Goal: Task Accomplishment & Management: Complete application form

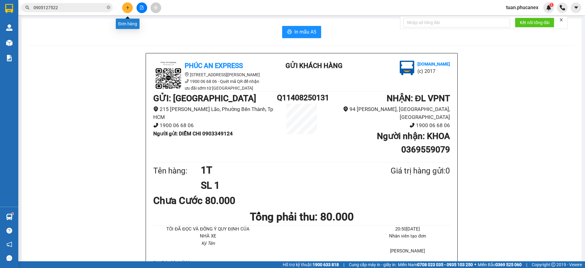
click at [128, 7] on icon "plus" at bounding box center [127, 7] width 4 height 4
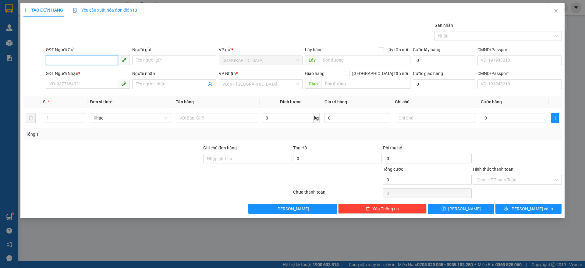
click at [61, 55] on input "SĐT Người Gửi" at bounding box center [82, 60] width 72 height 10
type input "1"
click at [100, 59] on input "SĐT Người Gửi" at bounding box center [82, 60] width 72 height 10
click at [77, 69] on div "0903349124 - DIỄM CHI" at bounding box center [88, 72] width 76 height 7
type input "0903349124"
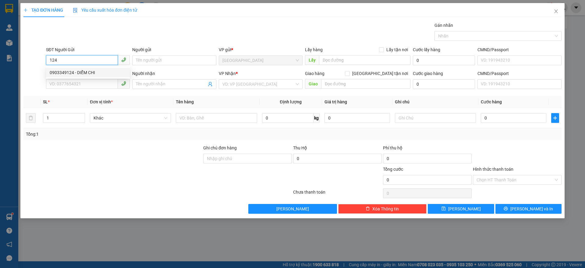
type input "DIỄM CHI"
type input "0369559079"
type input "KHOA"
type input "0903349124"
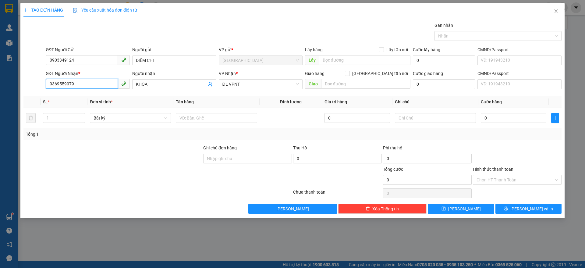
click at [87, 79] on input "0369559079" at bounding box center [82, 84] width 72 height 10
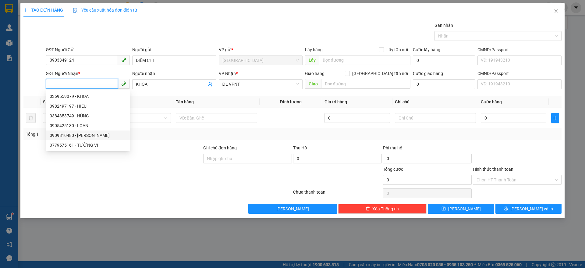
click at [102, 130] on div "0909810480 - HOÀI DUYÊN" at bounding box center [88, 135] width 84 height 10
type input "0909810480"
type input "HOÀI DUYÊN"
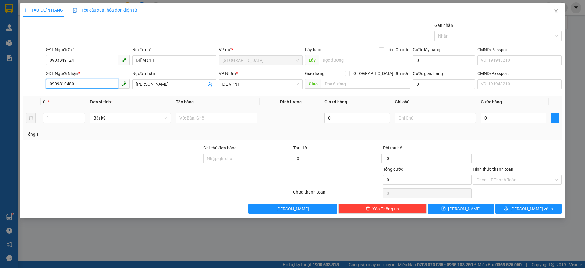
type input "0909810480"
drag, startPoint x: 511, startPoint y: 123, endPoint x: 509, endPoint y: 120, distance: 3.7
click at [511, 122] on div "0" at bounding box center [513, 118] width 65 height 12
click at [509, 120] on input "0" at bounding box center [513, 118] width 65 height 10
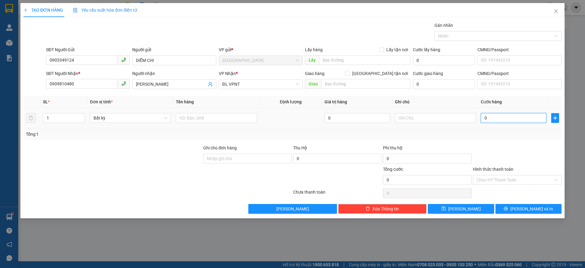
type input "7"
type input "70"
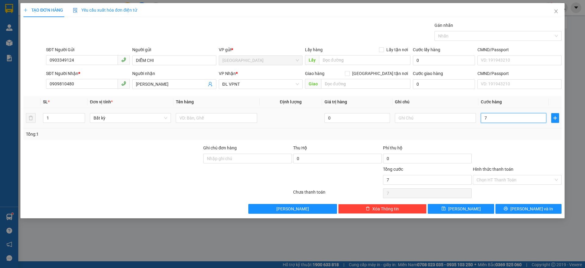
type input "70"
type input "70.000"
click at [510, 139] on div "Tổng: 1" at bounding box center [292, 134] width 538 height 12
click at [517, 178] on input "Hình thức thanh toán" at bounding box center [514, 179] width 77 height 9
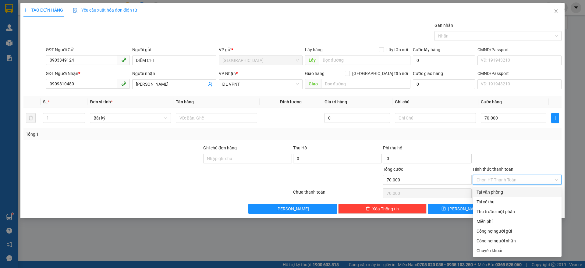
click at [502, 190] on div "Tại văn phòng" at bounding box center [516, 192] width 81 height 7
type input "0"
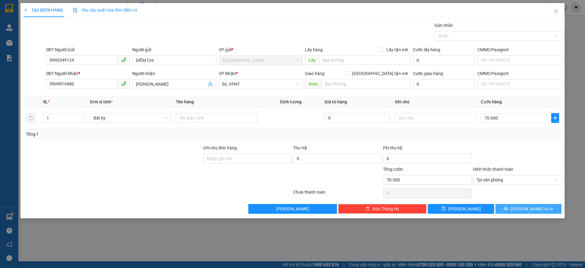
click at [522, 210] on button "Lưu và In" at bounding box center [528, 209] width 66 height 10
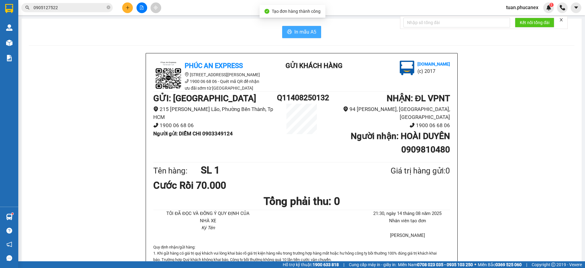
click at [313, 30] on span "In mẫu A5" at bounding box center [305, 32] width 22 height 8
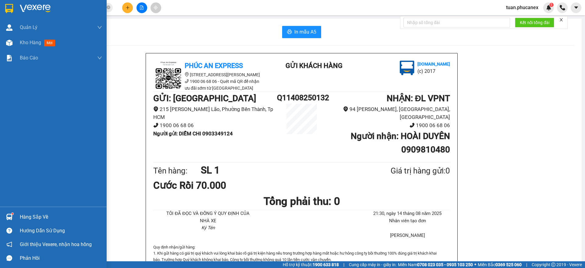
click at [13, 7] on img at bounding box center [9, 8] width 8 height 9
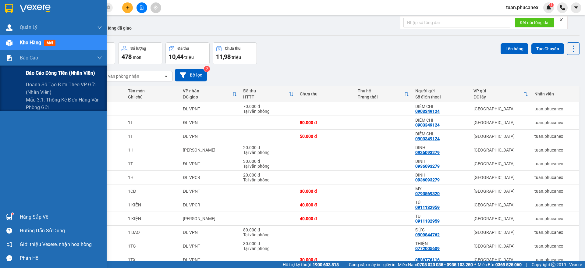
click at [35, 67] on div "Báo cáo dòng tiền (nhân viên)" at bounding box center [64, 72] width 76 height 15
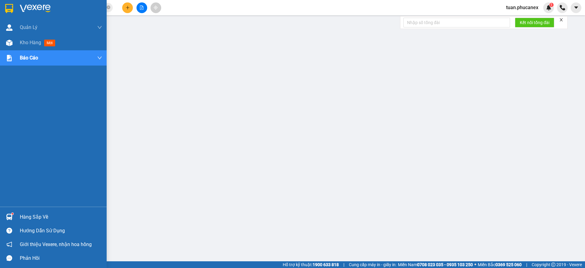
click at [25, 4] on img at bounding box center [35, 8] width 31 height 9
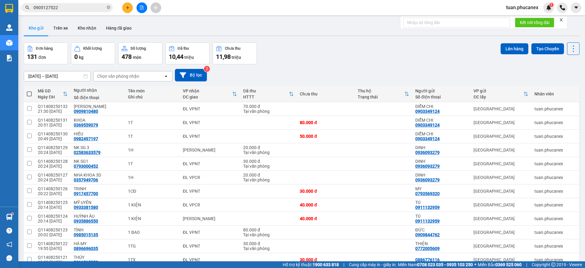
click at [29, 95] on span at bounding box center [29, 93] width 5 height 5
click at [29, 91] on input "checkbox" at bounding box center [29, 91] width 0 height 0
checkbox input "true"
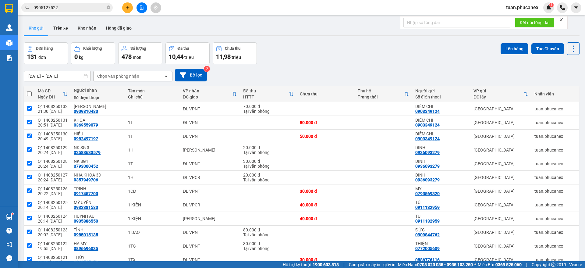
checkbox input "true"
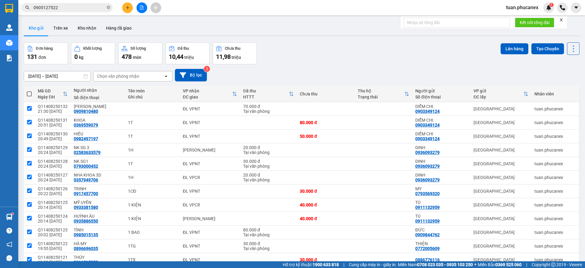
checkbox input "true"
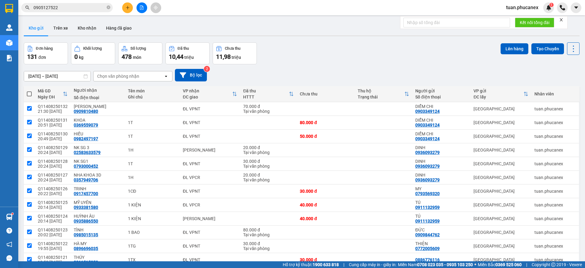
checkbox input "true"
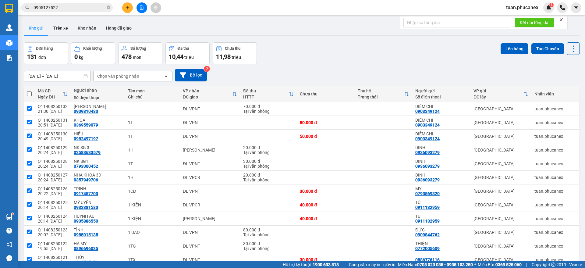
checkbox input "true"
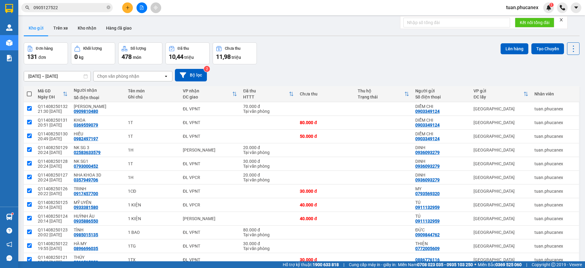
checkbox input "true"
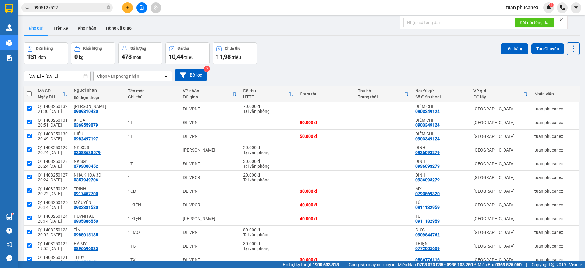
checkbox input "true"
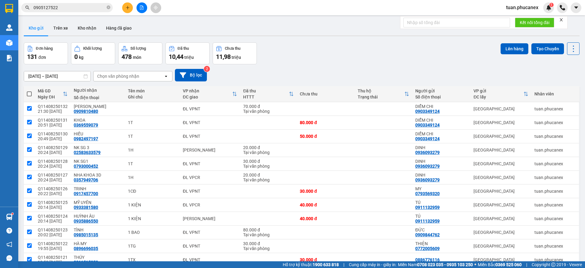
checkbox input "true"
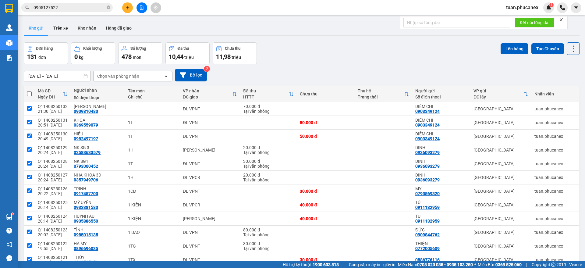
checkbox input "true"
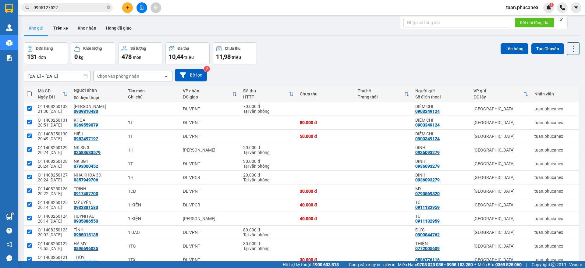
checkbox input "true"
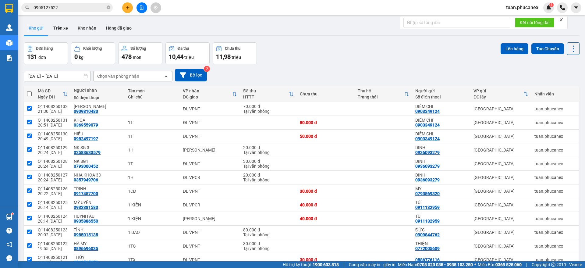
checkbox input "true"
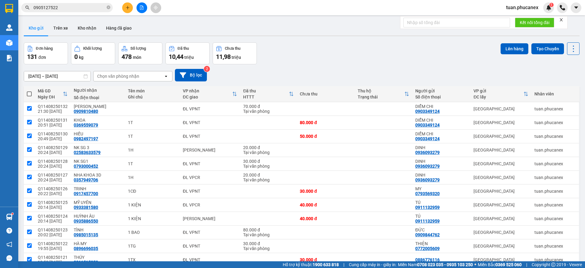
checkbox input "true"
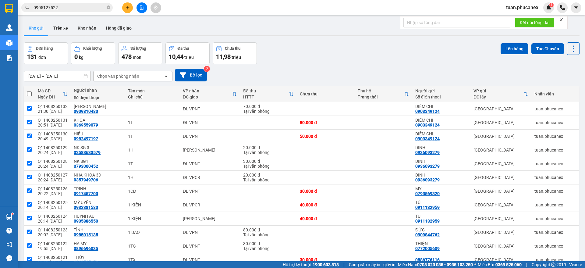
checkbox input "true"
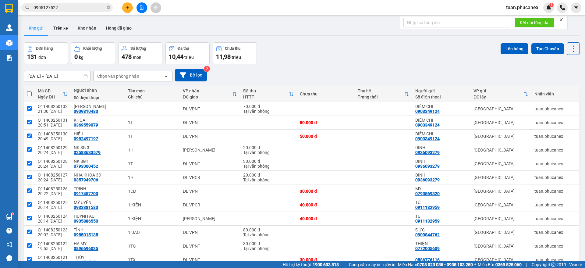
checkbox input "true"
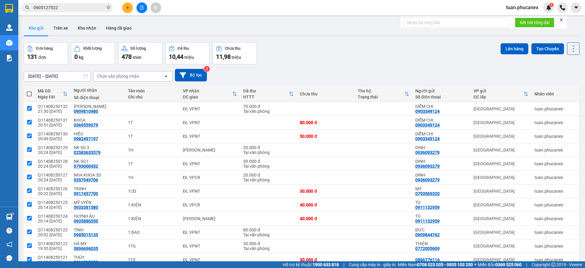
checkbox input "true"
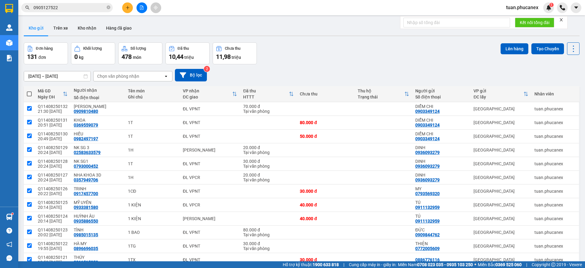
checkbox input "true"
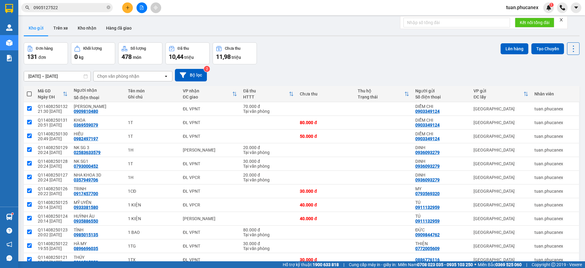
checkbox input "true"
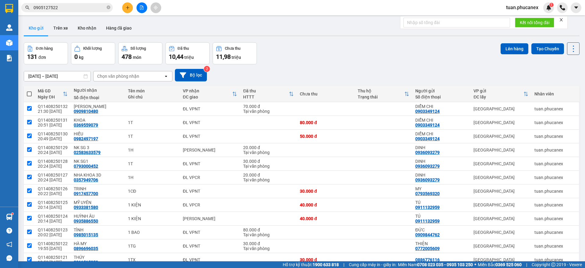
checkbox input "true"
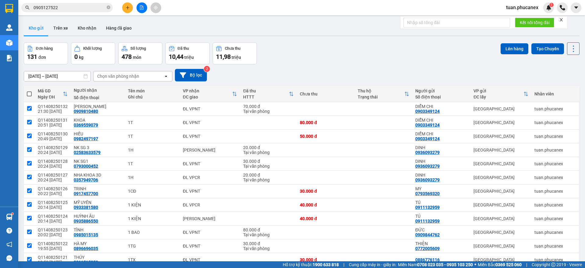
checkbox input "true"
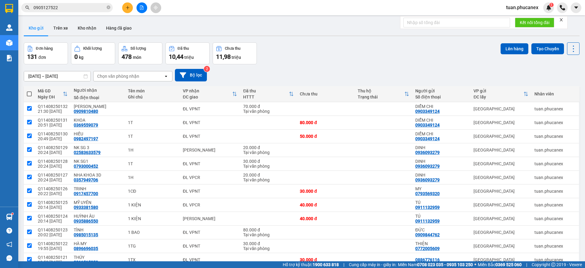
checkbox input "true"
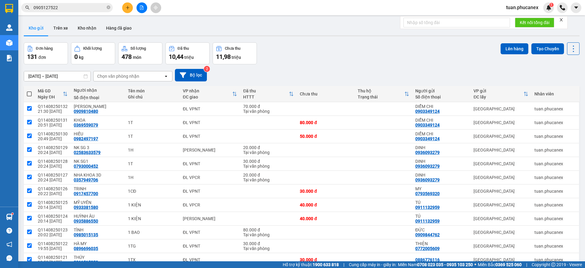
checkbox input "true"
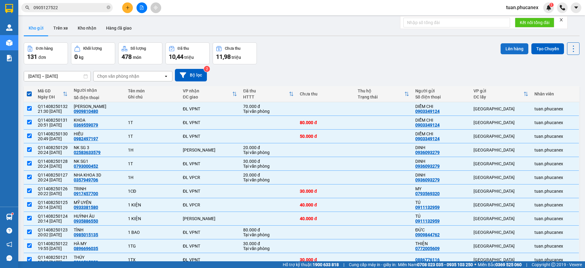
click at [502, 50] on button "Lên hàng" at bounding box center [514, 48] width 28 height 11
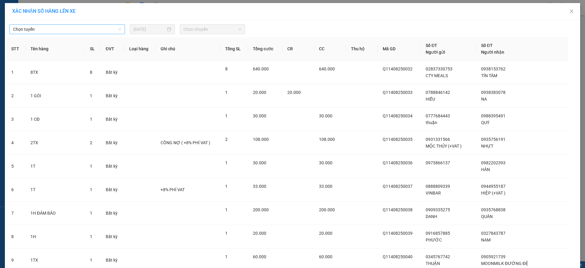
click at [66, 33] on span "Chọn tuyến" at bounding box center [67, 29] width 108 height 9
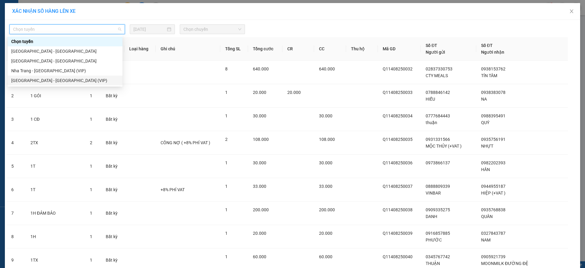
click at [39, 80] on div "[GEOGRAPHIC_DATA] - [GEOGRAPHIC_DATA] (VIP)" at bounding box center [64, 80] width 107 height 7
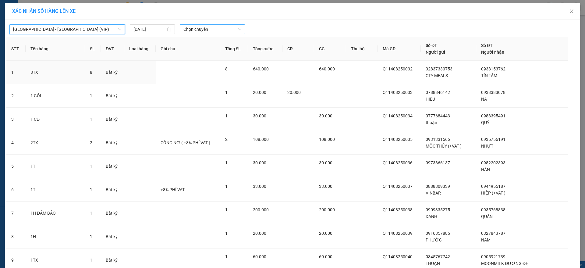
click at [216, 26] on span "Chọn chuyến" at bounding box center [212, 29] width 58 height 9
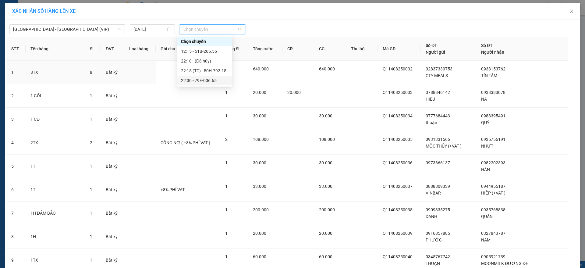
click at [204, 81] on div "22:30 - 79F-006.65" at bounding box center [205, 80] width 48 height 7
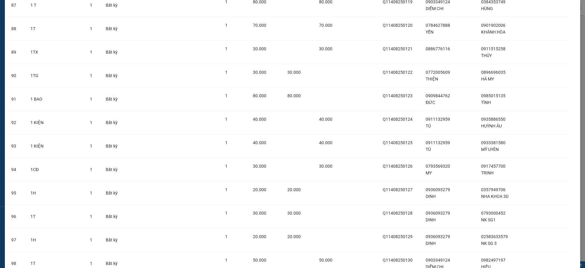
scroll to position [2196, 0]
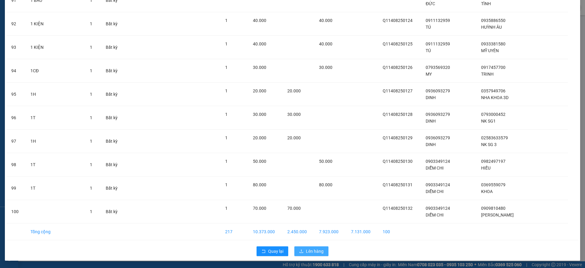
click at [300, 249] on icon "upload" at bounding box center [301, 251] width 4 height 4
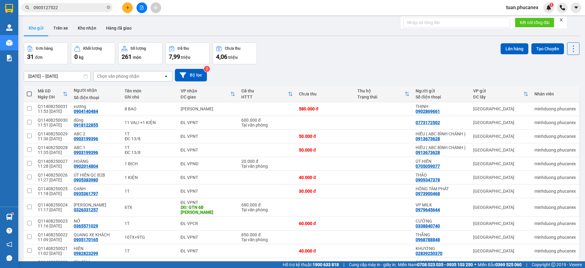
click at [30, 90] on th at bounding box center [29, 94] width 11 height 16
click at [30, 91] on label at bounding box center [29, 94] width 5 height 6
click at [29, 91] on input "checkbox" at bounding box center [29, 91] width 0 height 0
checkbox input "true"
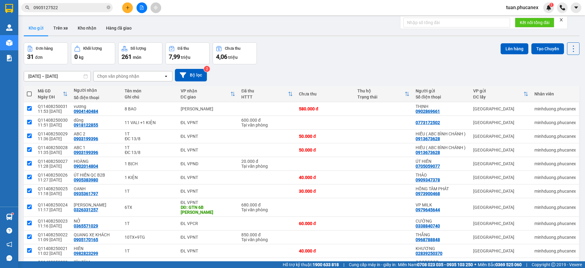
checkbox input "true"
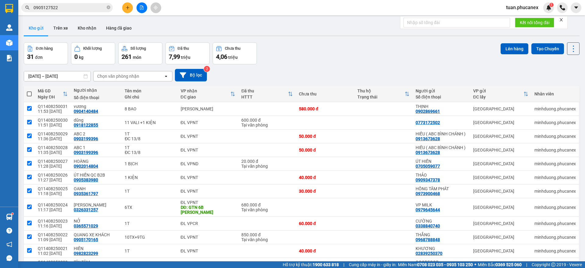
checkbox input "true"
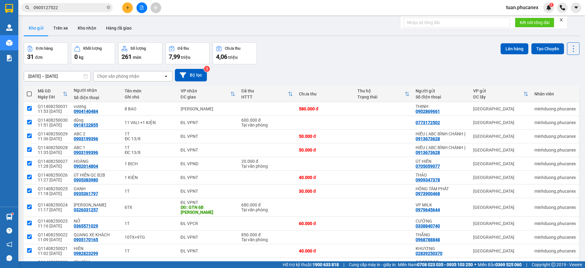
checkbox input "true"
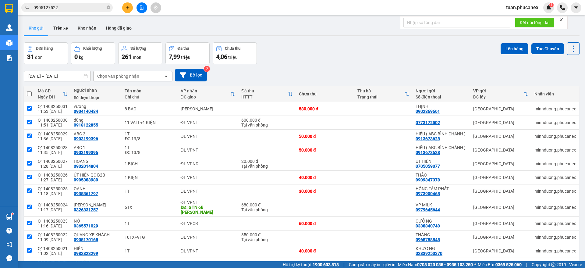
checkbox input "true"
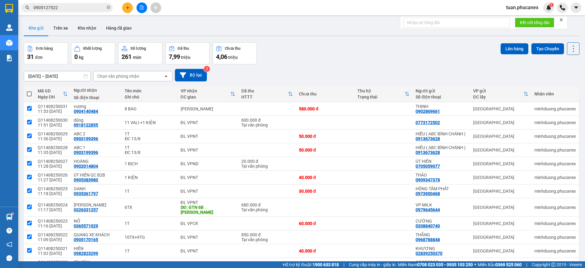
checkbox input "true"
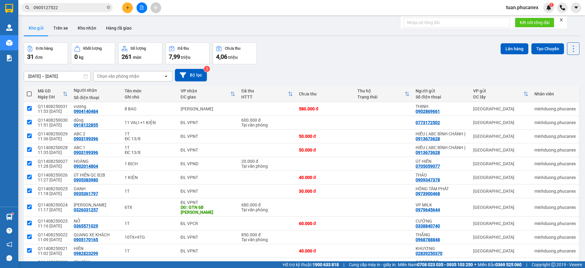
checkbox input "true"
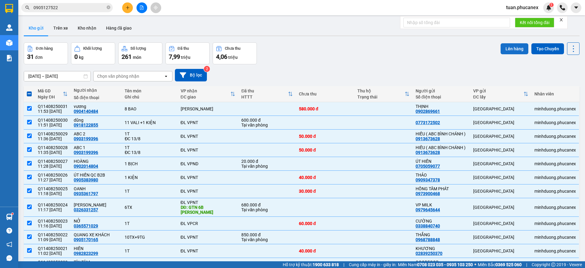
click at [515, 50] on button "Lên hàng" at bounding box center [514, 48] width 28 height 11
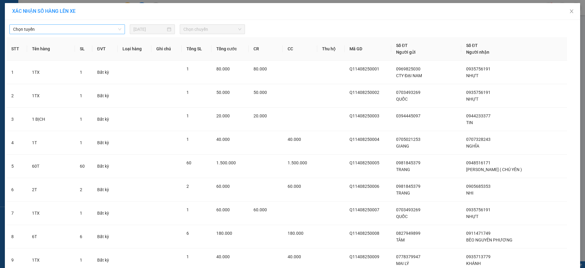
click at [99, 27] on span "Chọn tuyến" at bounding box center [67, 29] width 108 height 9
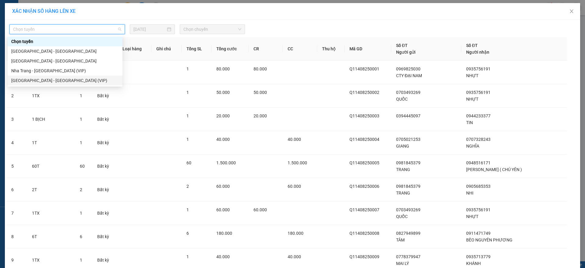
click at [27, 78] on div "[GEOGRAPHIC_DATA] - [GEOGRAPHIC_DATA] (VIP)" at bounding box center [64, 80] width 107 height 7
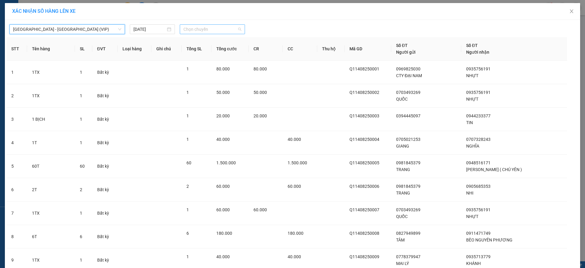
click at [241, 29] on div "Chọn chuyến" at bounding box center [212, 29] width 65 height 10
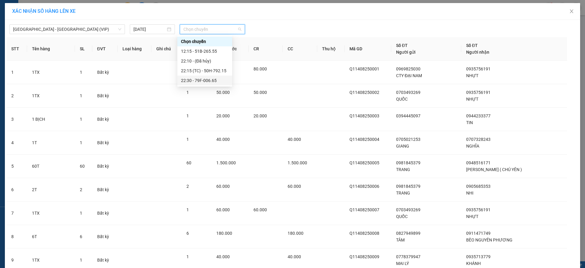
click at [199, 82] on div "22:30 - 79F-006.65" at bounding box center [205, 80] width 48 height 7
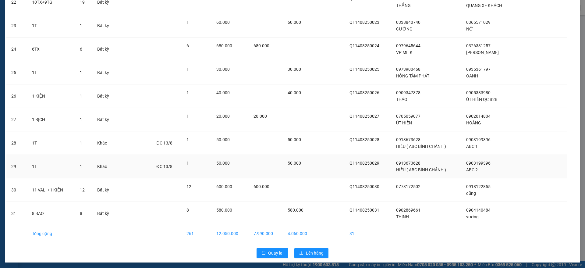
scroll to position [578, 0]
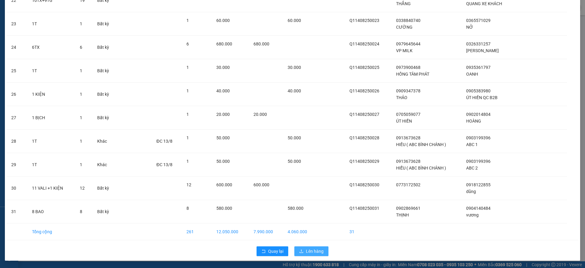
click at [309, 252] on span "Lên hàng" at bounding box center [315, 251] width 18 height 7
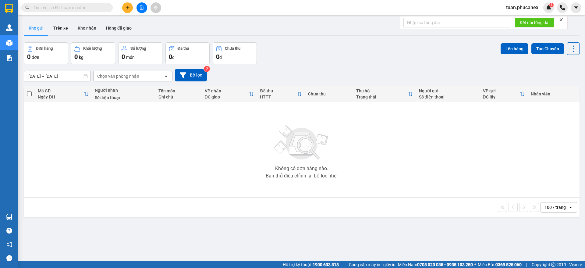
click at [142, 6] on icon "file-add" at bounding box center [141, 7] width 3 height 4
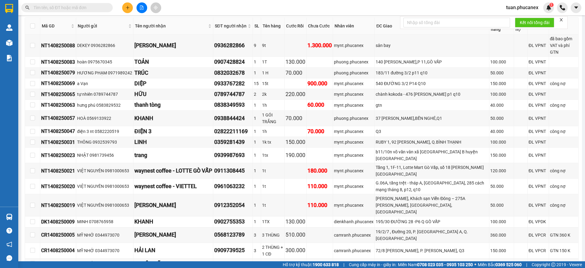
scroll to position [117, 0]
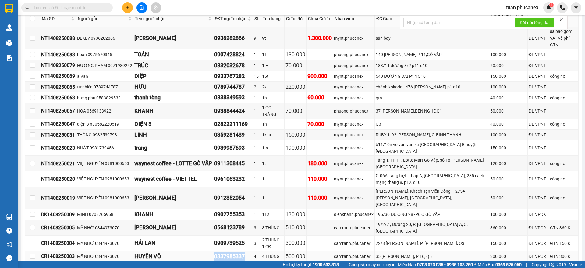
drag, startPoint x: 216, startPoint y: 238, endPoint x: 250, endPoint y: 238, distance: 33.8
click at [250, 251] on td "0337985337" at bounding box center [233, 256] width 40 height 11
copy div "0337985337"
drag, startPoint x: 248, startPoint y: 212, endPoint x: 216, endPoint y: 210, distance: 31.7
click at [216, 220] on td "0568123789" at bounding box center [233, 228] width 40 height 16
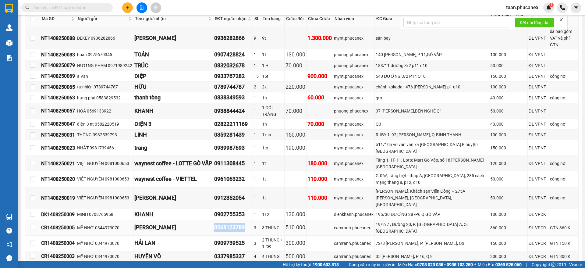
copy div "0568123789"
drag, startPoint x: 251, startPoint y: 74, endPoint x: 216, endPoint y: 74, distance: 35.3
click at [216, 74] on td "0933767282" at bounding box center [233, 76] width 40 height 11
copy div "0933767282"
drag, startPoint x: 250, startPoint y: 41, endPoint x: 216, endPoint y: 41, distance: 33.5
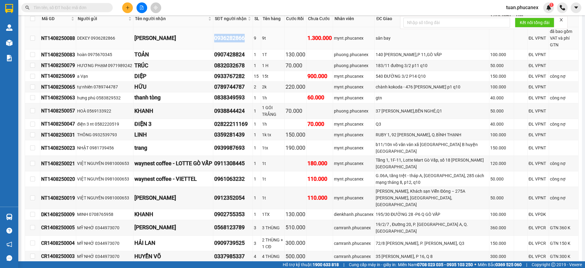
click at [216, 41] on td "0936282866" at bounding box center [233, 38] width 40 height 22
copy div "0936282866"
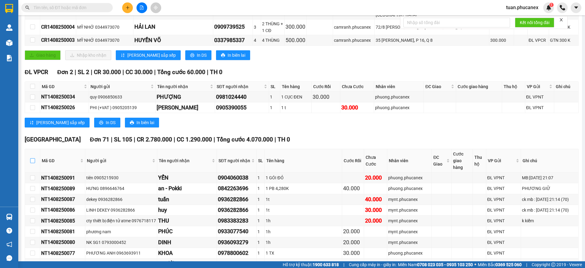
click at [32, 158] on input "checkbox" at bounding box center [32, 160] width 5 height 5
checkbox input "true"
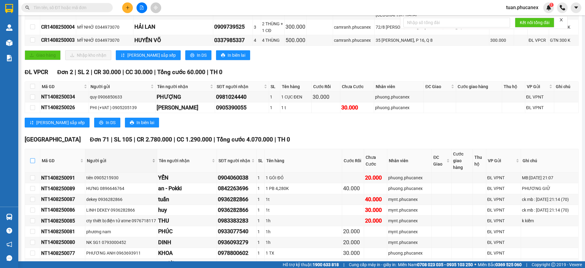
checkbox input "true"
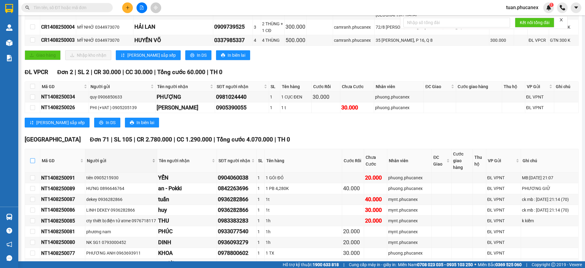
checkbox input "true"
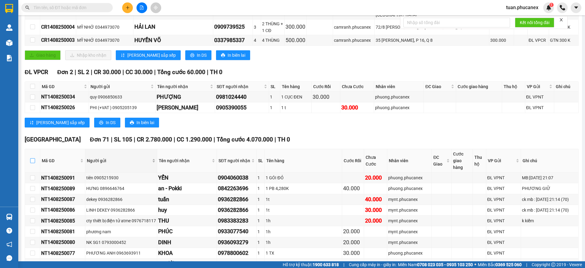
checkbox input "true"
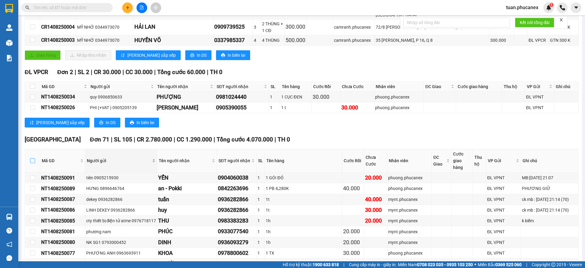
checkbox input "true"
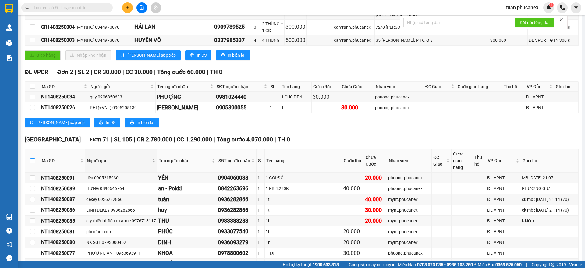
checkbox input "true"
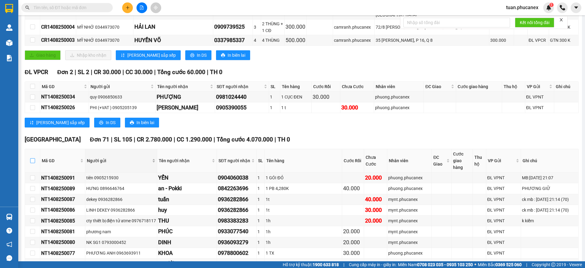
checkbox input "true"
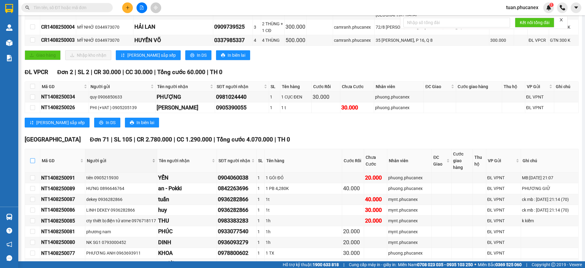
checkbox input "true"
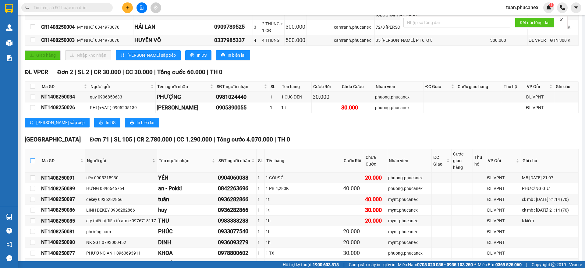
checkbox input "true"
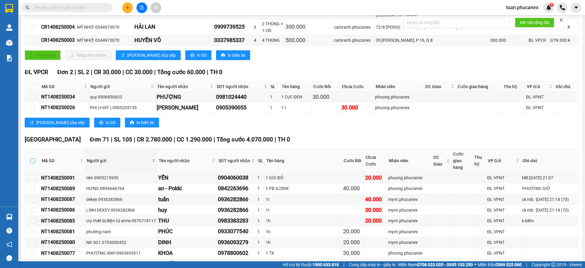
checkbox input "true"
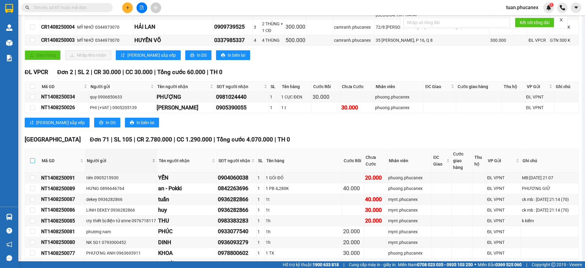
checkbox input "true"
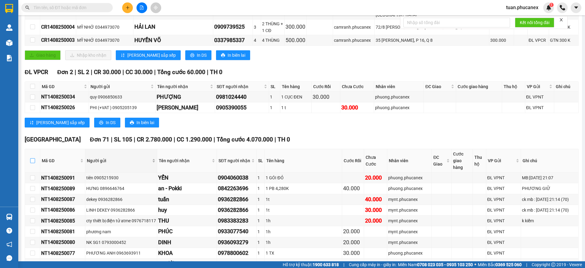
checkbox input "true"
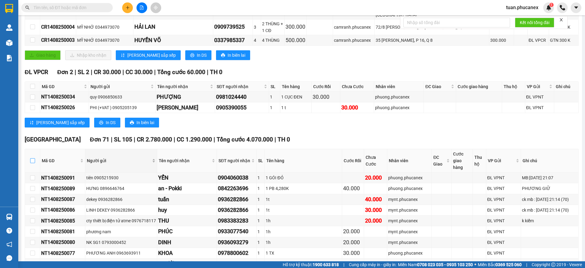
checkbox input "true"
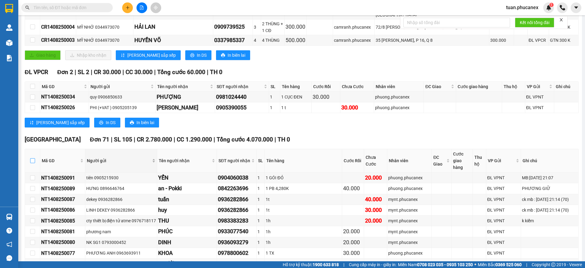
checkbox input "true"
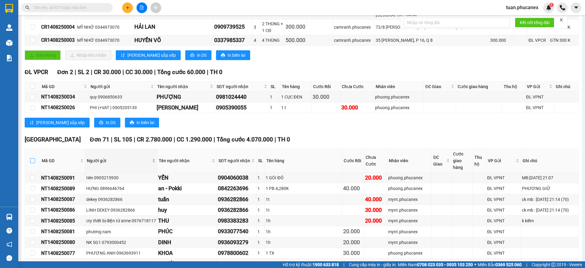
checkbox input "true"
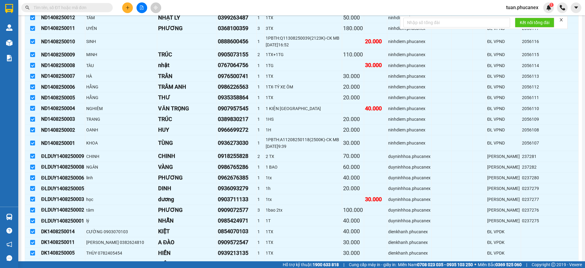
scroll to position [1196, 0]
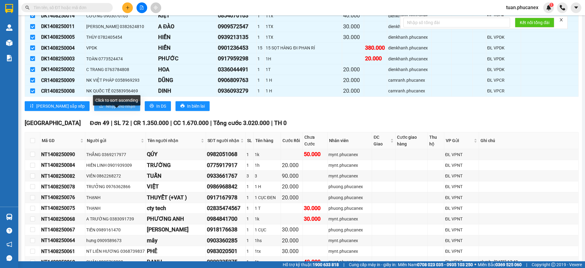
click at [106, 103] on span "Nhập kho nhận" at bounding box center [121, 106] width 30 height 7
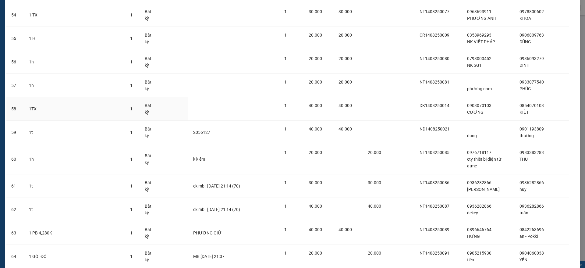
scroll to position [1493, 0]
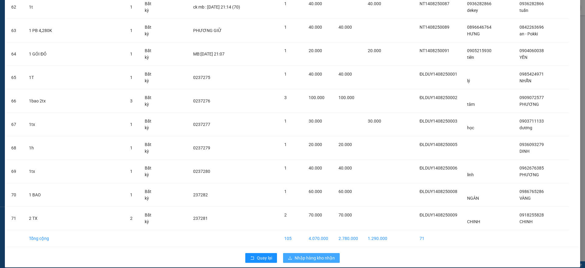
click at [298, 254] on span "Nhập hàng kho nhận" at bounding box center [314, 257] width 40 height 7
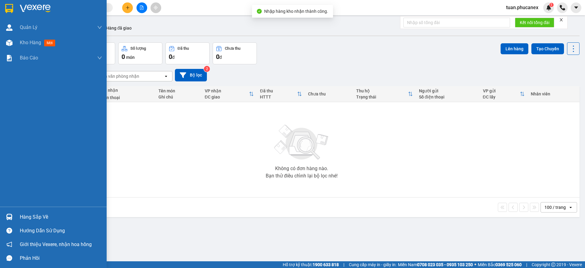
click at [13, 17] on div at bounding box center [53, 10] width 107 height 20
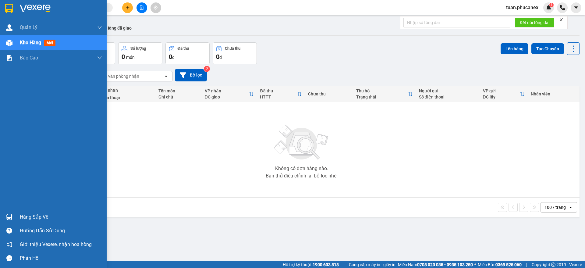
click at [17, 13] on div at bounding box center [53, 10] width 107 height 20
click at [7, 7] on img at bounding box center [9, 8] width 8 height 9
click at [35, 15] on div at bounding box center [53, 10] width 107 height 20
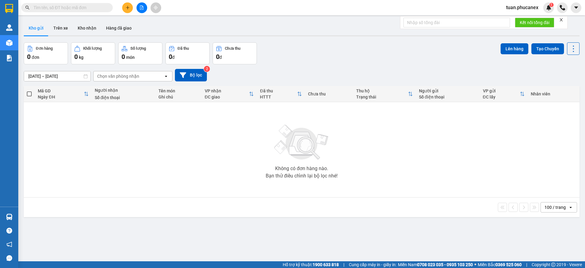
click at [76, 5] on input "text" at bounding box center [69, 7] width 72 height 7
paste input "0337985337"
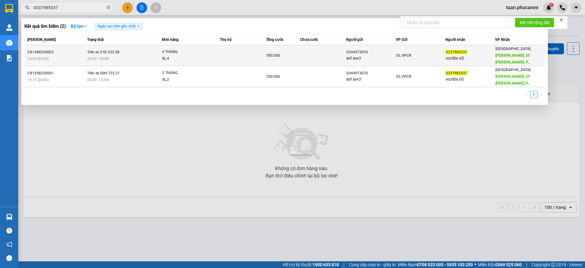
type input "0337985337"
click at [312, 51] on td at bounding box center [323, 55] width 46 height 21
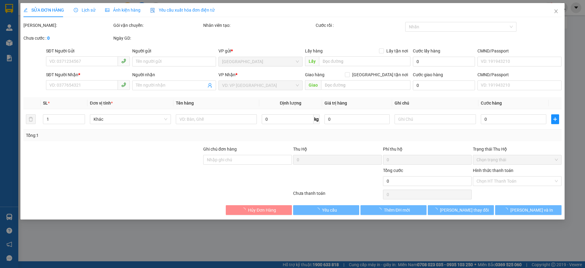
type input "0344973070"
type input "MỸ NHỚ"
type input "0337985337"
type input "HUYỀN VÕ"
type input "35 TRƯƠNG ĐÌNH HỘI, P 16, Q 8"
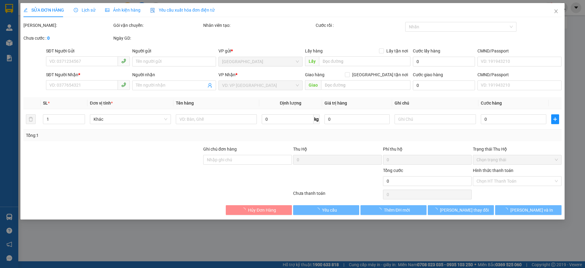
type input "300.000"
type input "500.000"
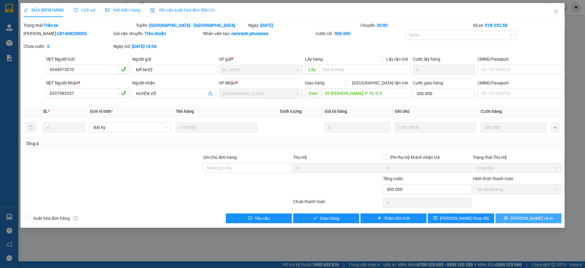
click at [508, 218] on icon "printer" at bounding box center [506, 218] width 4 height 4
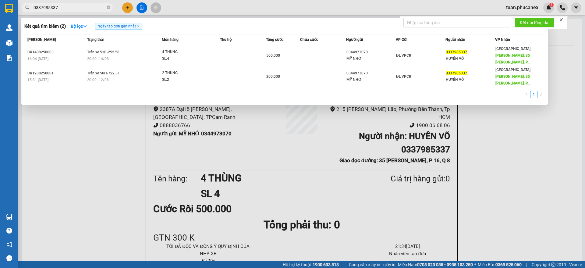
click at [83, 9] on input "0337985337" at bounding box center [69, 7] width 72 height 7
paste input "568123789"
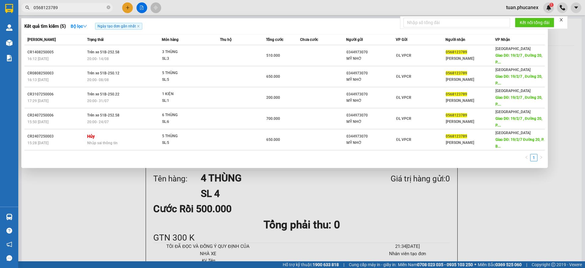
type input "0568123789"
click at [394, 56] on div "MỸ NHỚ" at bounding box center [370, 58] width 49 height 6
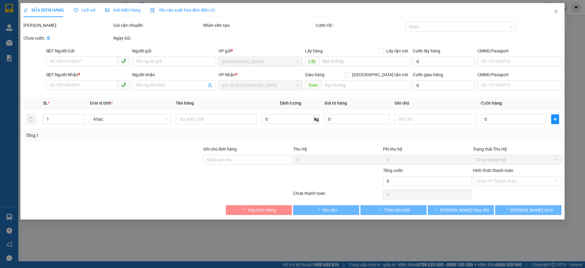
type input "0344973070"
type input "MỸ NHỚ"
type input "0568123789"
type input "[PERSON_NAME]"
type input "19/2/7 , Đường 20, P. [GEOGRAPHIC_DATA] A, Q. [GEOGRAPHIC_DATA]"
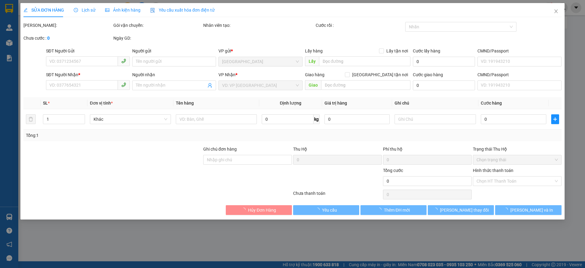
type input "360.000"
type input "510.000"
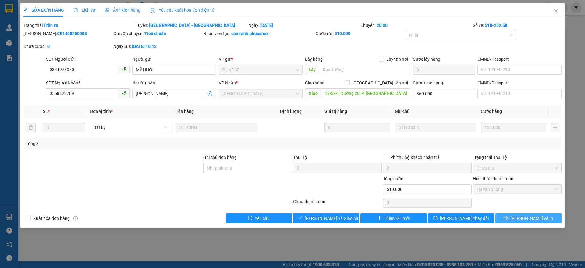
click at [512, 220] on button "Lưu và In" at bounding box center [528, 218] width 66 height 10
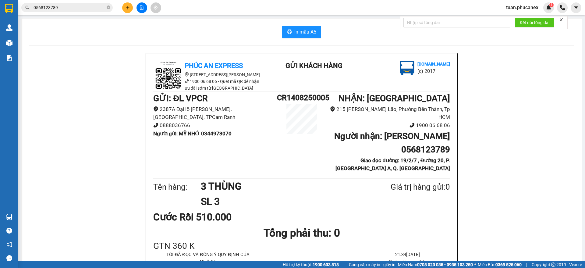
click at [69, 2] on div "Kết quả tìm kiếm ( 5 ) Bộ lọc Ngày tạo đơn gần nhất Mã ĐH Trạng thái Món hàng T…" at bounding box center [59, 7] width 119 height 11
click at [66, 8] on input "0568123789" at bounding box center [69, 7] width 72 height 7
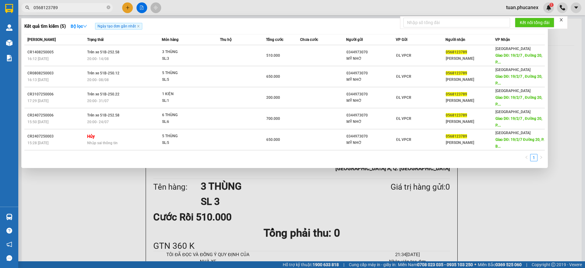
click at [66, 8] on input "0568123789" at bounding box center [69, 7] width 72 height 7
paste input "933767282"
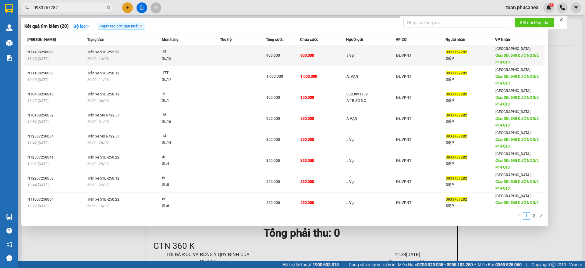
type input "0933767282"
click at [419, 49] on td "ĐL VPNT" at bounding box center [421, 55] width 50 height 21
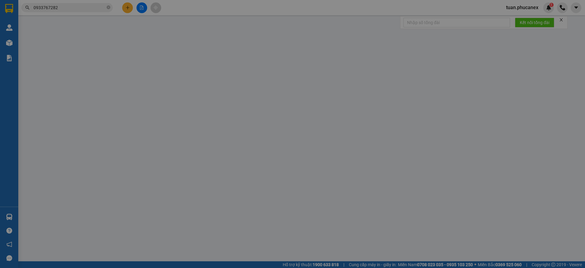
type input "a Vạn"
type input "0933767282"
type input "DIỆP"
type input "540 ĐƯỜNG 3/2 P14 Q10"
type input "150.000"
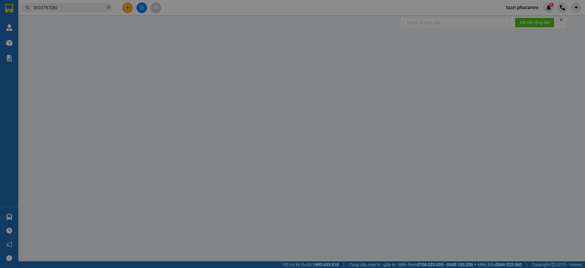
type input "900.000"
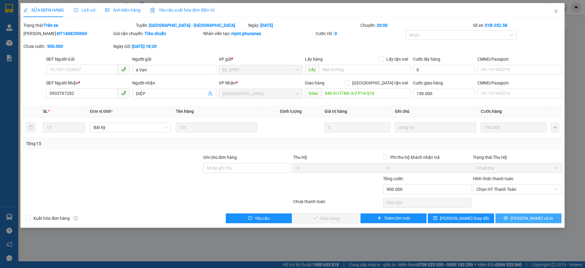
click at [509, 220] on button "Lưu và In" at bounding box center [528, 218] width 66 height 10
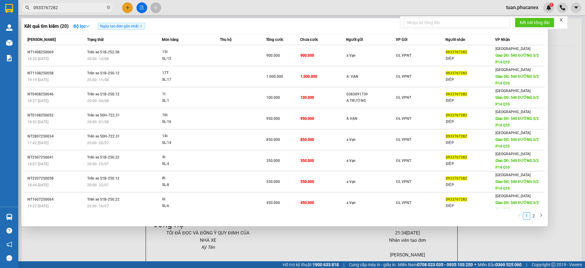
click at [79, 6] on input "0933767282" at bounding box center [69, 7] width 72 height 7
paste input "6282866"
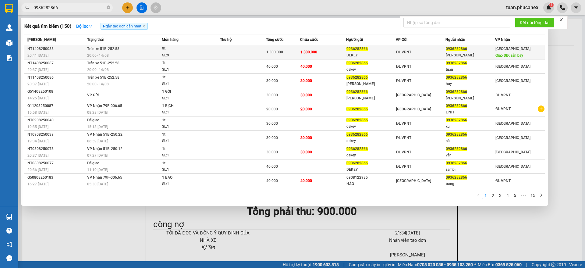
type input "0936282866"
click at [380, 54] on div "DEKEY" at bounding box center [370, 55] width 49 height 6
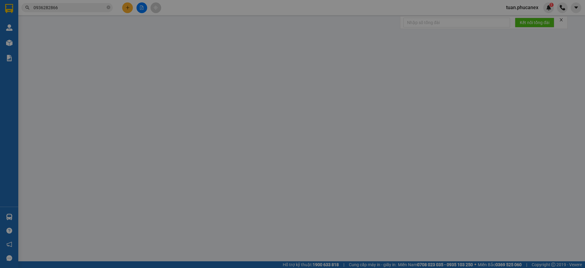
type input "0936282866"
type input "DEKEY"
type input "0936282866"
type input "[PERSON_NAME]"
type input "sân bay"
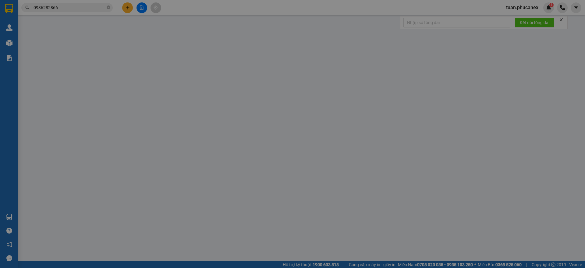
type input "1.300.000"
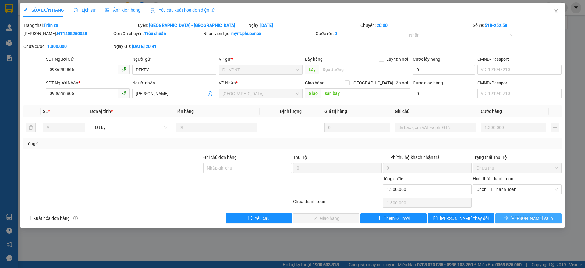
click at [539, 220] on span "Lưu và In" at bounding box center [531, 218] width 43 height 7
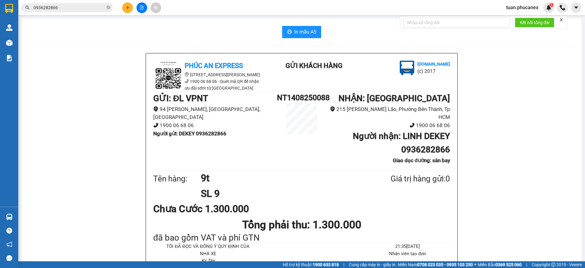
scroll to position [5, 0]
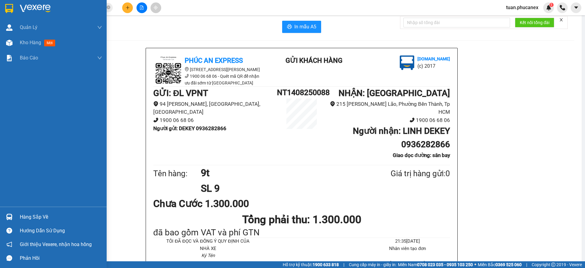
click at [30, 4] on img at bounding box center [35, 8] width 31 height 9
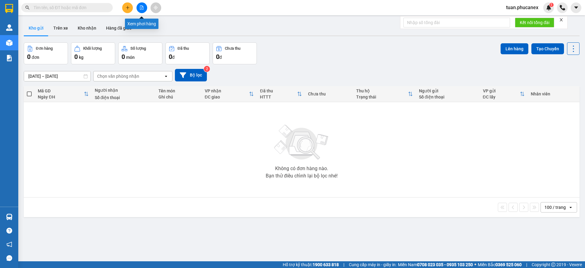
click at [141, 7] on icon "file-add" at bounding box center [141, 7] width 4 height 4
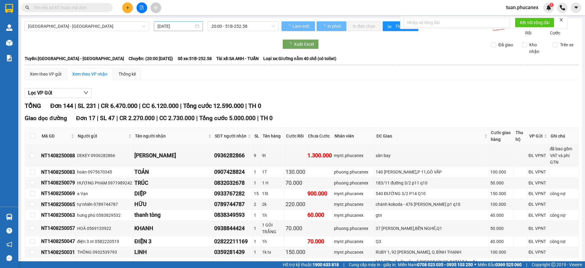
click at [170, 27] on input "[DATE]" at bounding box center [175, 26] width 36 height 7
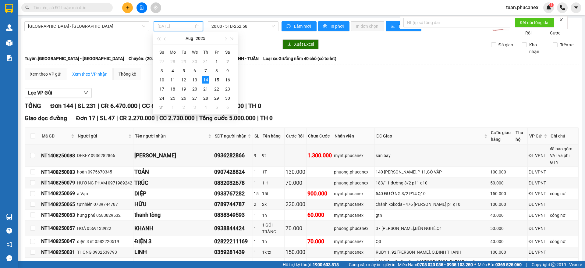
type input "[DATE]"
click at [206, 80] on div "14" at bounding box center [205, 79] width 7 height 7
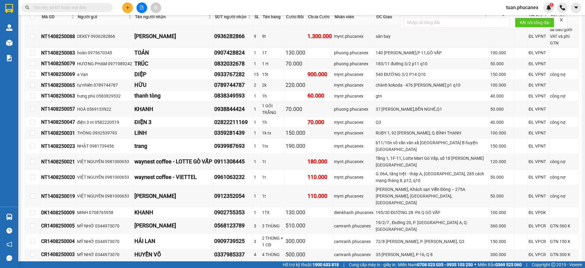
scroll to position [134, 0]
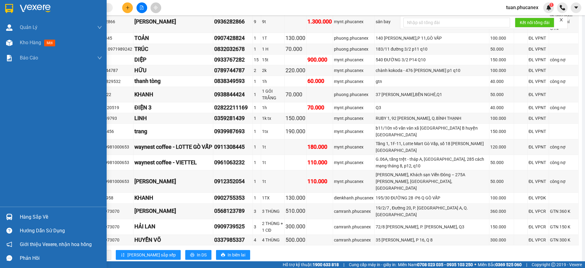
click at [17, 13] on div at bounding box center [53, 10] width 107 height 20
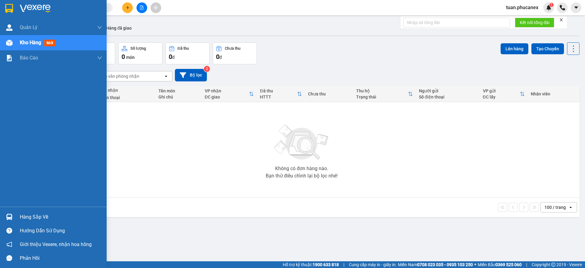
click at [18, 6] on div at bounding box center [53, 10] width 107 height 20
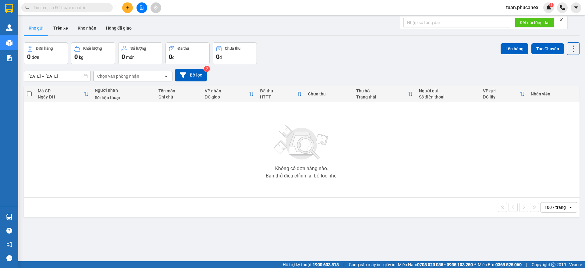
click at [146, 9] on button at bounding box center [141, 7] width 11 height 11
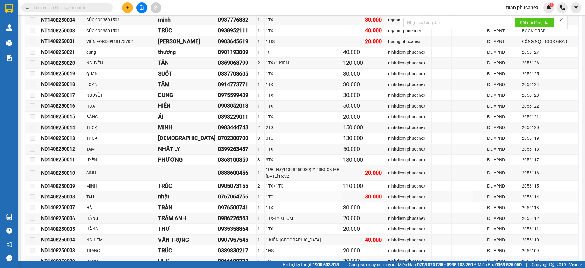
scroll to position [1065, 0]
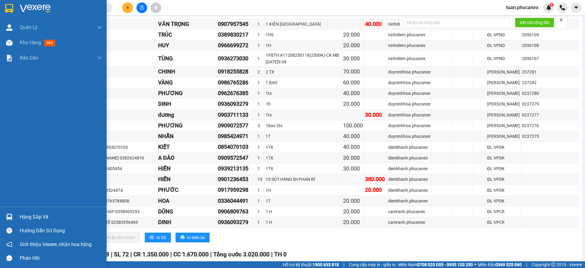
click at [22, 11] on img at bounding box center [35, 8] width 31 height 9
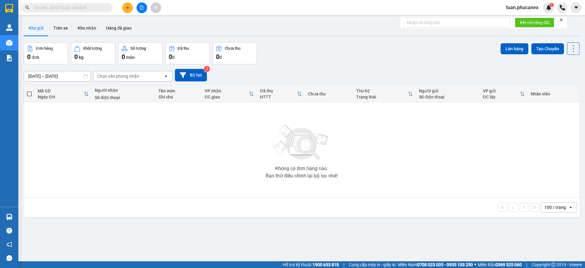
click at [141, 9] on icon "file-add" at bounding box center [141, 7] width 4 height 4
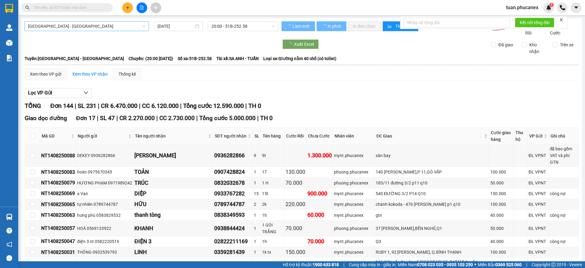
click at [125, 28] on span "[GEOGRAPHIC_DATA] - [GEOGRAPHIC_DATA]" at bounding box center [86, 26] width 117 height 9
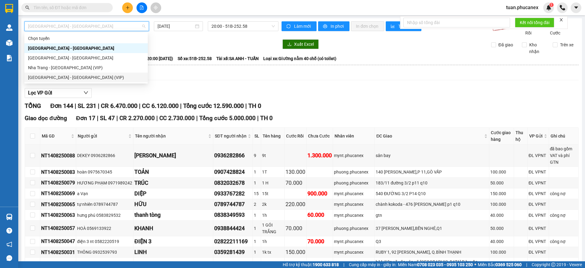
click at [58, 78] on div "[GEOGRAPHIC_DATA] - [GEOGRAPHIC_DATA] (VIP)" at bounding box center [86, 77] width 116 height 7
type input "[DATE]"
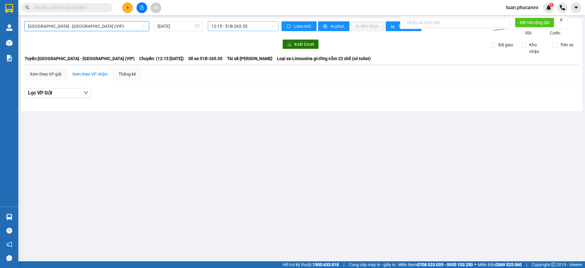
click at [239, 22] on span "12:15 - 51B-265.55" at bounding box center [242, 26] width 63 height 9
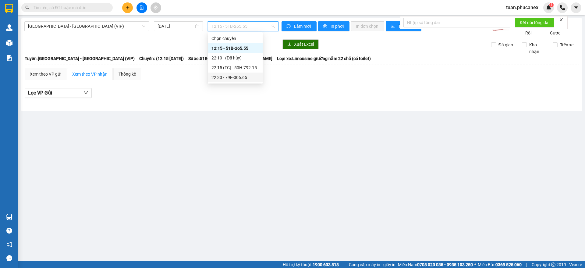
click at [229, 72] on div "22:30 - 79F-006.65" at bounding box center [235, 77] width 55 height 10
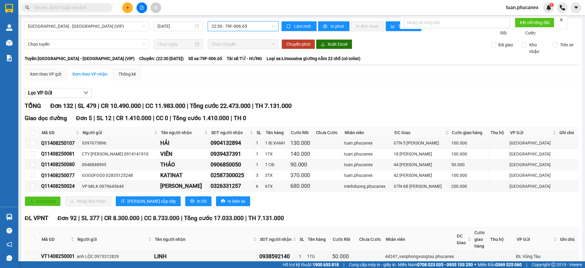
click at [224, 25] on span "22:30 - 79F-006.65" at bounding box center [242, 26] width 63 height 9
click at [132, 7] on button at bounding box center [127, 7] width 11 height 11
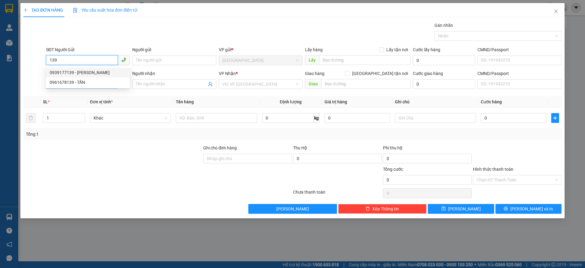
drag, startPoint x: 93, startPoint y: 73, endPoint x: 117, endPoint y: 86, distance: 27.6
click at [93, 73] on div "0939177139 - [PERSON_NAME]" at bounding box center [88, 72] width 76 height 7
type input "0939177139"
type input "PHƯƠNG ĐẠI"
type input "0905082800"
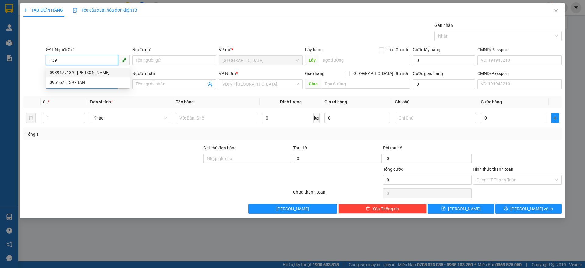
type input "SƠN"
type input "0939177139"
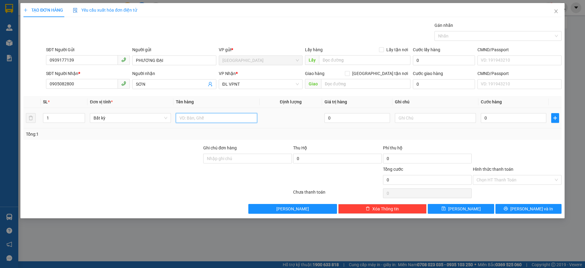
click at [212, 122] on input "text" at bounding box center [216, 118] width 81 height 10
type input "1 HS"
click at [486, 117] on input "0" at bounding box center [513, 118] width 65 height 10
type input "2"
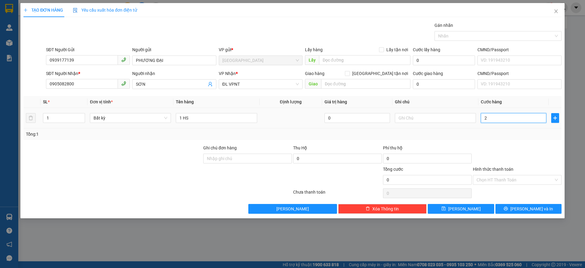
type input "2"
type input "20"
type input "20.000"
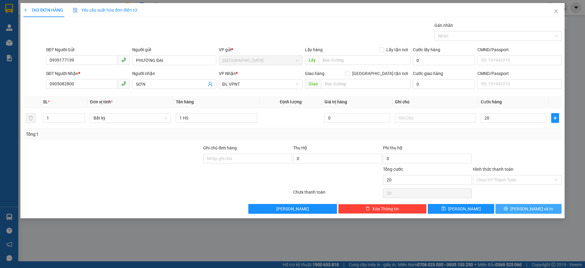
type input "20.000"
click at [508, 207] on icon "printer" at bounding box center [506, 208] width 4 height 4
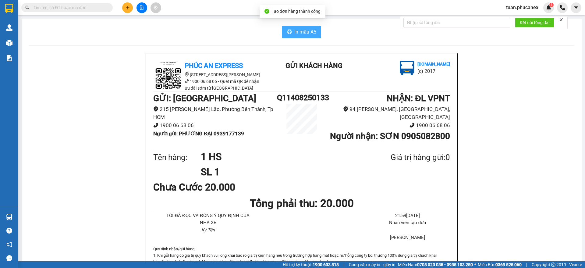
click at [295, 31] on span "In mẫu A5" at bounding box center [305, 32] width 22 height 8
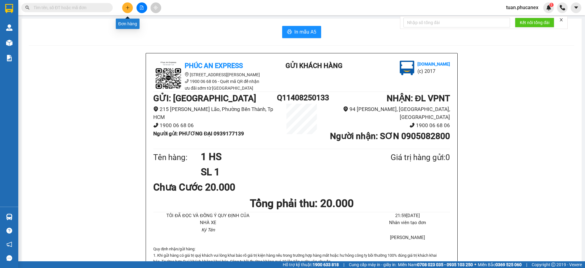
click at [125, 7] on icon "plus" at bounding box center [127, 7] width 4 height 4
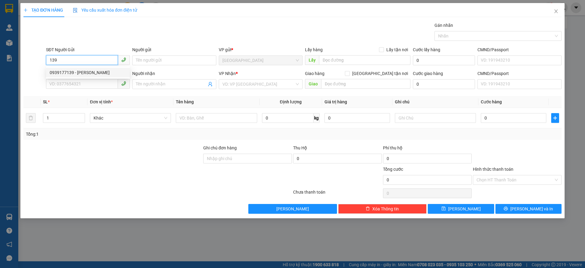
click at [92, 74] on div "0939177139 - [PERSON_NAME]" at bounding box center [88, 72] width 76 height 7
type input "0939177139"
type input "PHƯƠNG ĐẠI"
type input "0905082800"
type input "SƠN"
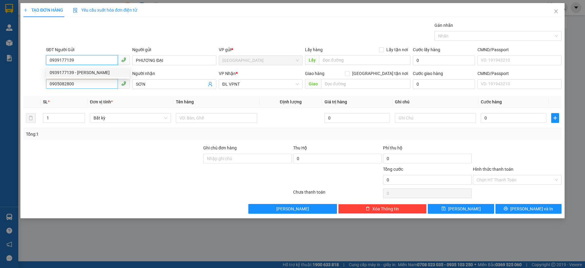
type input "0939177139"
click at [91, 84] on input "0905082800" at bounding box center [82, 84] width 72 height 10
type input "0982727113"
click at [160, 85] on input "SƠN" at bounding box center [171, 84] width 70 height 7
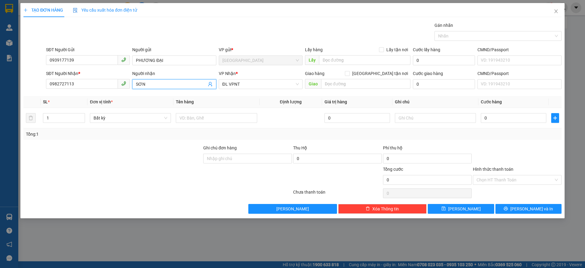
click at [160, 85] on input "SƠN" at bounding box center [171, 84] width 70 height 7
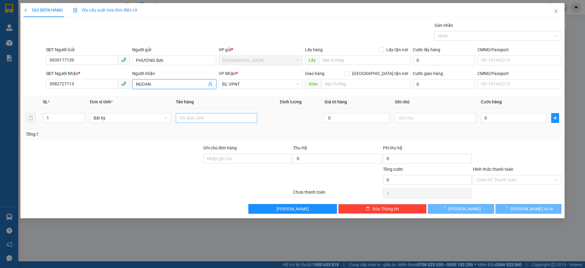
type input "NGOAN"
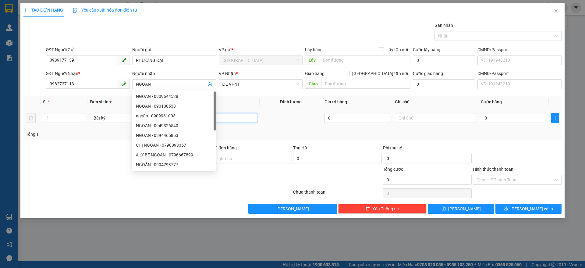
click at [247, 116] on input "text" at bounding box center [216, 118] width 81 height 10
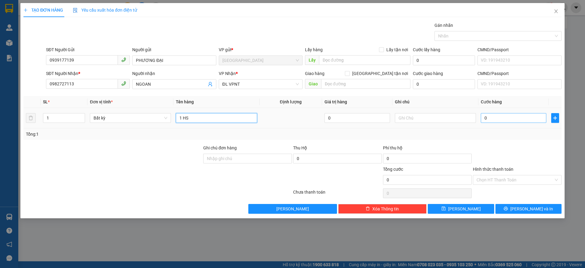
type input "1 HS"
click at [521, 117] on input "0" at bounding box center [513, 118] width 65 height 10
type input "2"
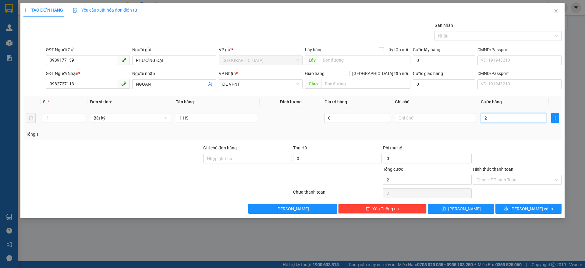
type input "20"
type input "20.000"
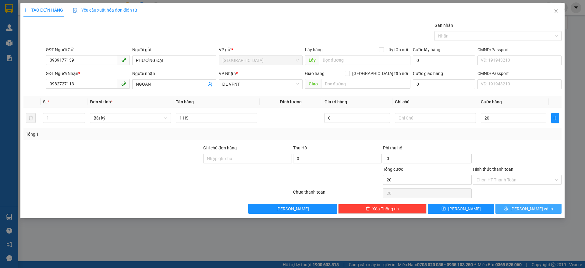
type input "20.000"
click at [514, 206] on button "[PERSON_NAME] và In" at bounding box center [528, 209] width 66 height 10
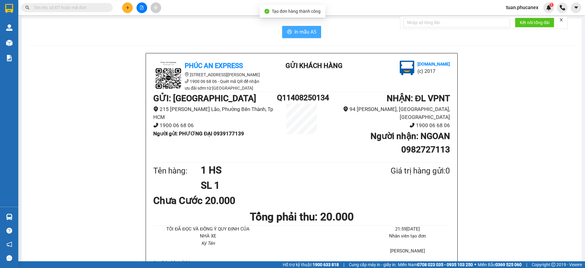
click at [305, 30] on span "In mẫu A5" at bounding box center [305, 32] width 22 height 8
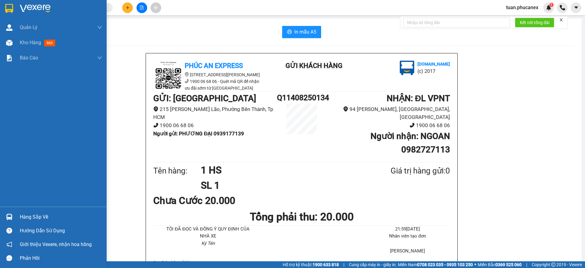
click at [51, 11] on div at bounding box center [61, 8] width 82 height 9
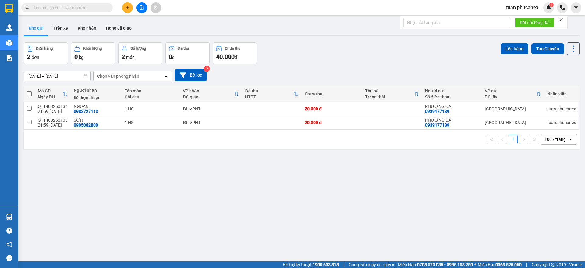
click at [29, 95] on span at bounding box center [29, 93] width 5 height 5
click at [29, 91] on input "checkbox" at bounding box center [29, 91] width 0 height 0
checkbox input "true"
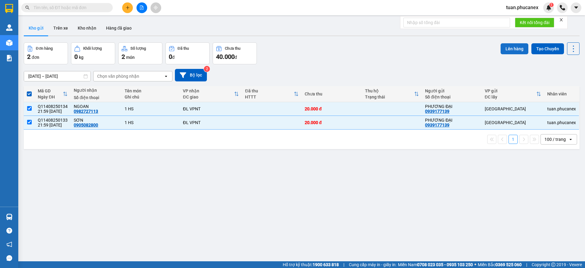
click at [509, 46] on button "Lên hàng" at bounding box center [514, 48] width 28 height 11
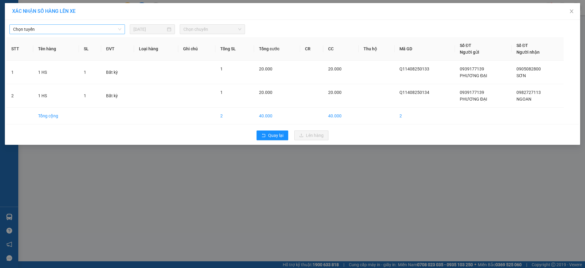
click at [76, 32] on span "Chọn tuyến" at bounding box center [67, 29] width 108 height 9
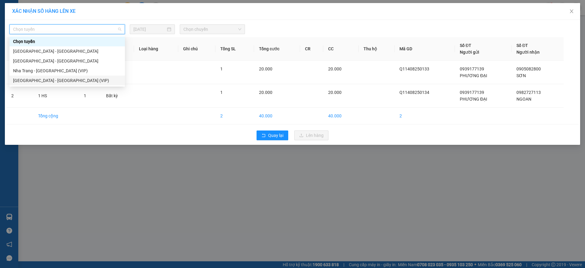
click at [55, 78] on div "[GEOGRAPHIC_DATA] - [GEOGRAPHIC_DATA] (VIP)" at bounding box center [67, 80] width 108 height 7
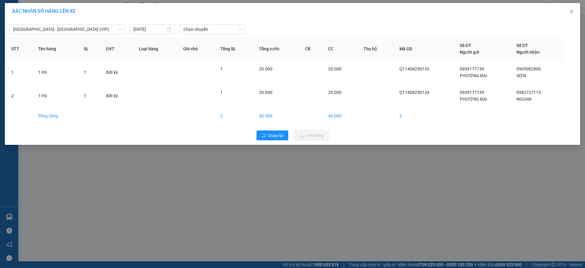
click at [191, 35] on div "[GEOGRAPHIC_DATA] - [GEOGRAPHIC_DATA] (VIP) [DATE] Chọn chuyến STT Tên hàng SL …" at bounding box center [292, 82] width 575 height 125
click at [193, 31] on span "Chọn chuyến" at bounding box center [212, 29] width 58 height 9
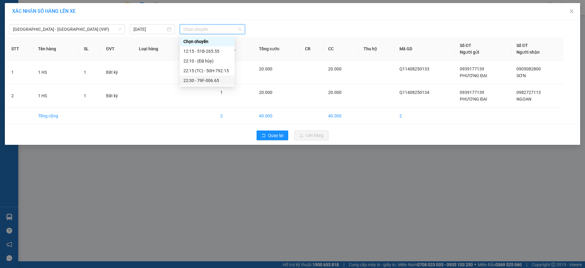
click at [204, 79] on div "22:30 - 79F-006.65" at bounding box center [207, 80] width 48 height 7
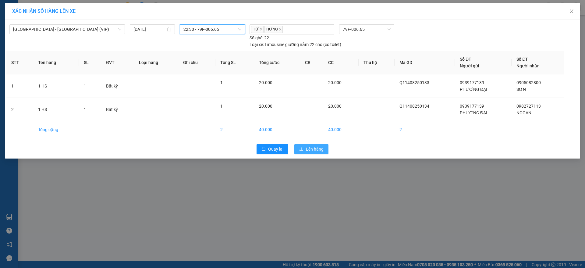
click at [313, 144] on button "Lên hàng" at bounding box center [311, 149] width 34 height 10
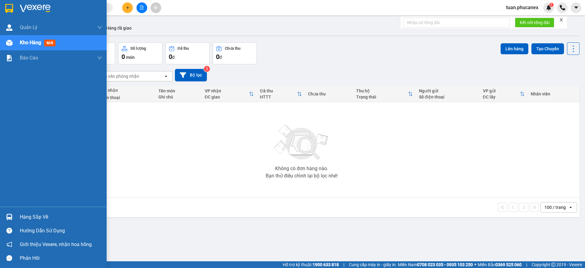
click at [30, 16] on div at bounding box center [53, 10] width 107 height 20
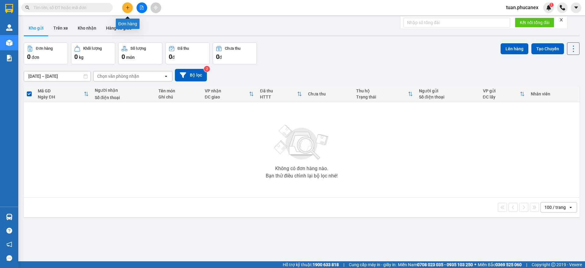
click at [129, 9] on icon "plus" at bounding box center [127, 7] width 4 height 4
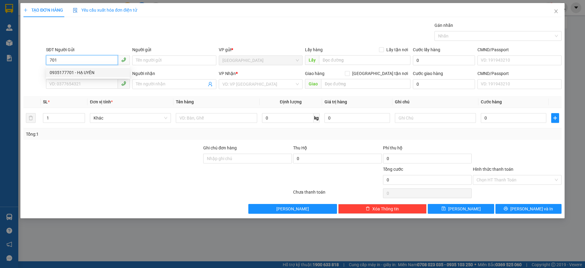
click at [89, 72] on div "0935177701 - HẠ UYÊN" at bounding box center [88, 72] width 76 height 7
type input "0935177701"
type input "[PERSON_NAME]"
type input "0813037357"
type input "DI"
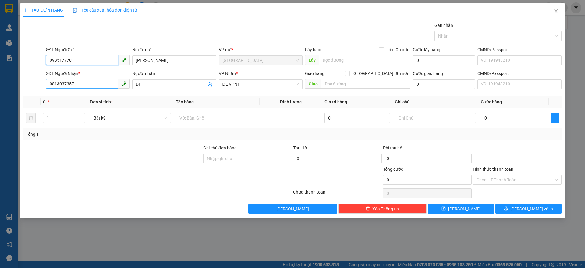
type input "0935177701"
click at [106, 86] on input "0813037357" at bounding box center [82, 84] width 72 height 10
click at [105, 98] on div "0372456069 - QUY" at bounding box center [88, 96] width 76 height 7
type input "0372456069"
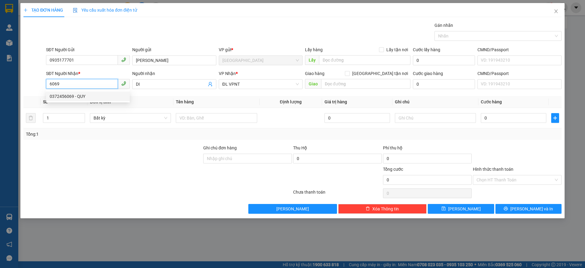
type input "QUY"
type input "0372456069"
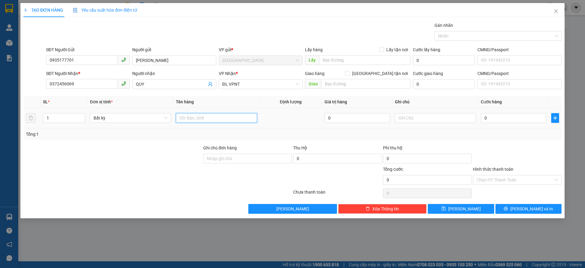
click at [245, 118] on input "text" at bounding box center [216, 118] width 81 height 10
type input "1T"
click at [507, 119] on input "0" at bounding box center [513, 118] width 65 height 10
type input "4"
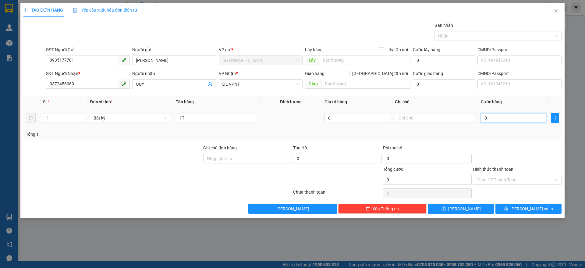
type input "4"
type input "40"
click at [535, 209] on span "[PERSON_NAME] và In" at bounding box center [531, 208] width 43 height 7
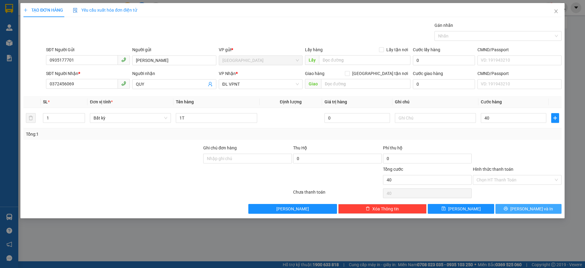
type input "40.000"
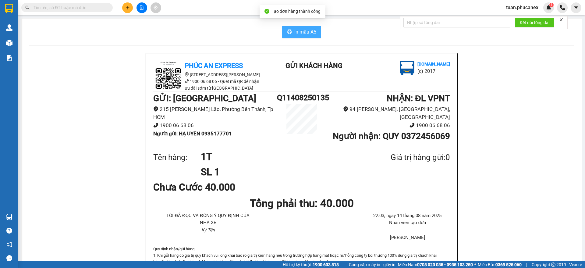
click at [286, 37] on button "In mẫu A5" at bounding box center [301, 32] width 39 height 12
click at [125, 5] on button at bounding box center [127, 7] width 11 height 11
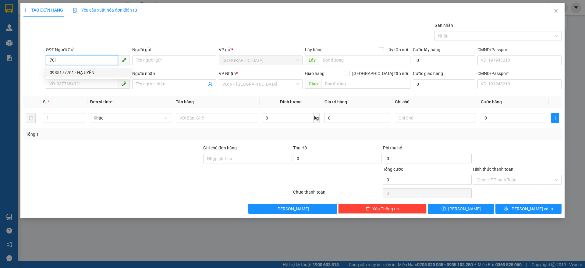
click at [75, 70] on div "0935177701 - HẠ UYÊN" at bounding box center [88, 72] width 76 height 7
type input "0935177701"
type input "[PERSON_NAME]"
type input "0372456069"
type input "QUY"
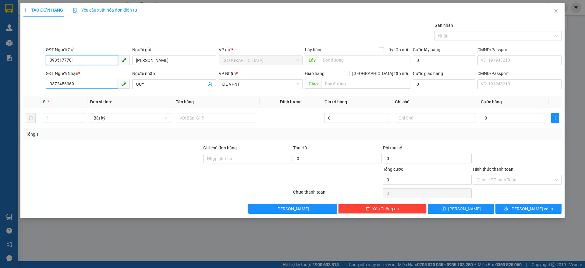
type input "0935177701"
click at [67, 79] on input "0372456069" at bounding box center [82, 84] width 72 height 10
click at [92, 107] on div "0782576777 - [GEOGRAPHIC_DATA]" at bounding box center [88, 106] width 76 height 7
type input "0782576777"
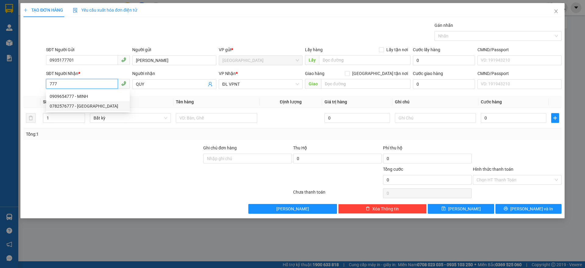
type input "[GEOGRAPHIC_DATA]"
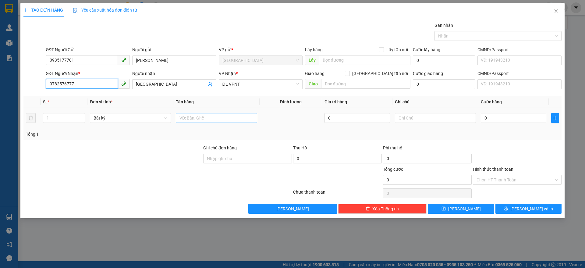
type input "0782576777"
click at [197, 117] on input "text" at bounding box center [216, 118] width 81 height 10
type input "1T"
click at [501, 114] on input "0" at bounding box center [513, 118] width 65 height 10
type input "4"
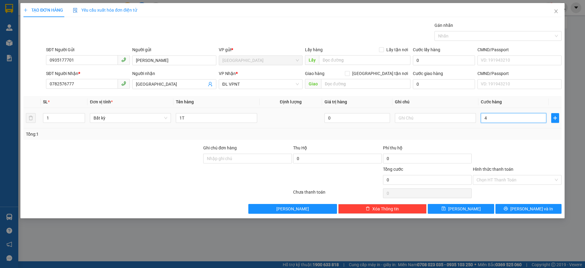
type input "4"
type input "40"
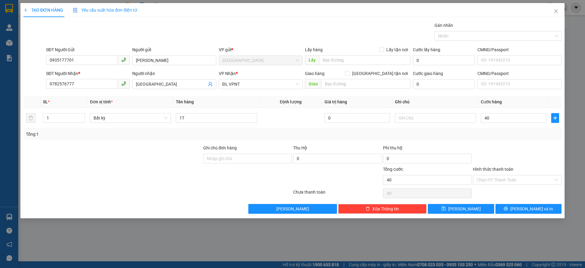
type input "40.000"
click at [520, 200] on div "Transit Pickup Surcharge Ids Transit Deliver Surcharge Ids Transit Deliver Surc…" at bounding box center [292, 118] width 538 height 192
click at [520, 204] on button "[PERSON_NAME] và In" at bounding box center [528, 209] width 66 height 10
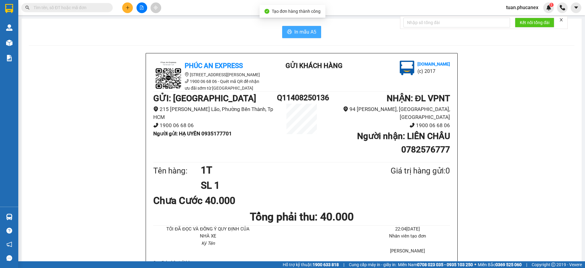
click at [308, 35] on span "In mẫu A5" at bounding box center [305, 32] width 22 height 8
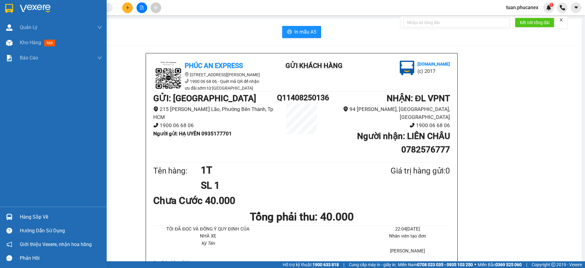
click at [34, 7] on img at bounding box center [35, 8] width 31 height 9
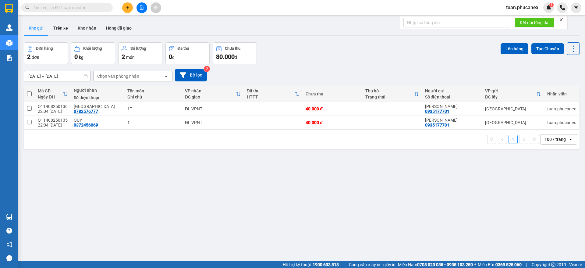
click at [28, 96] on span at bounding box center [29, 93] width 5 height 5
click at [29, 91] on input "checkbox" at bounding box center [29, 91] width 0 height 0
checkbox input "true"
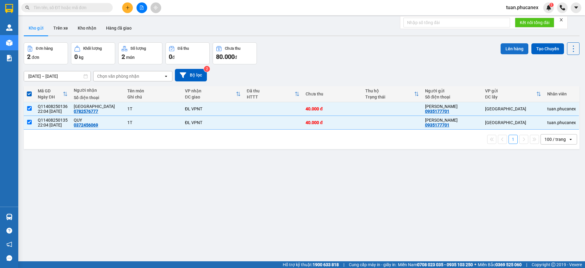
click at [500, 52] on button "Lên hàng" at bounding box center [514, 48] width 28 height 11
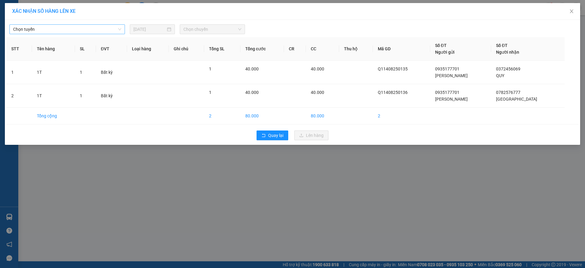
click at [108, 28] on span "Chọn tuyến" at bounding box center [67, 29] width 108 height 9
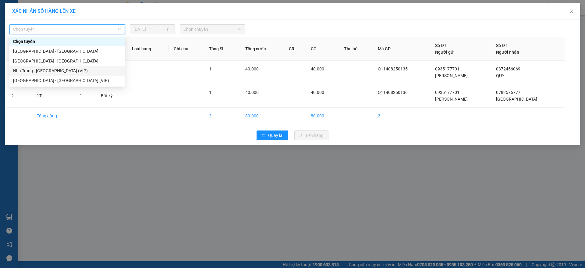
click at [54, 72] on div "Nha Trang - [GEOGRAPHIC_DATA] (VIP)" at bounding box center [67, 70] width 108 height 7
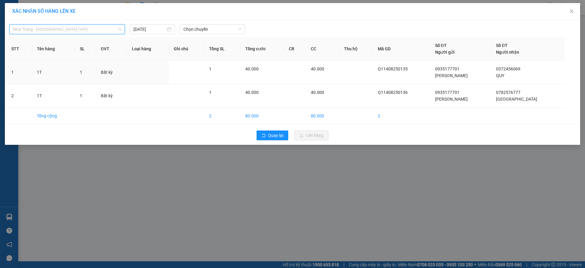
click at [67, 30] on span "Nha Trang - [GEOGRAPHIC_DATA] (VIP)" at bounding box center [67, 29] width 108 height 9
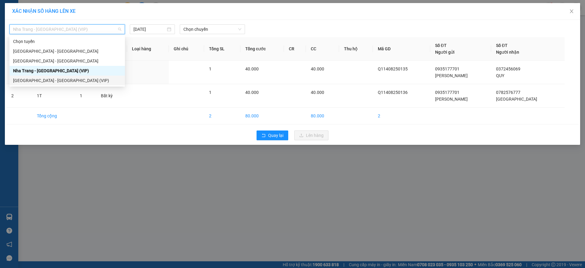
click at [48, 84] on div "[GEOGRAPHIC_DATA] - [GEOGRAPHIC_DATA] (VIP)" at bounding box center [66, 81] width 115 height 10
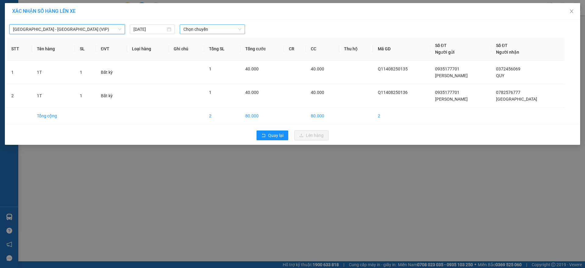
drag, startPoint x: 195, startPoint y: 28, endPoint x: 202, endPoint y: 29, distance: 6.8
click at [196, 28] on span "Chọn chuyến" at bounding box center [212, 29] width 58 height 9
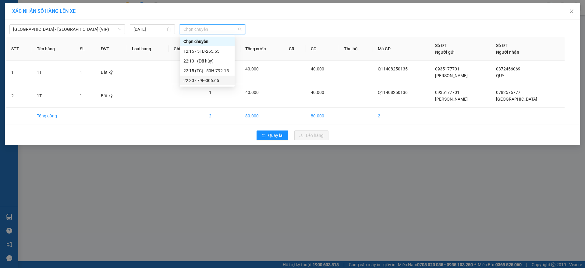
click at [202, 76] on div "22:30 - 79F-006.65" at bounding box center [207, 81] width 55 height 10
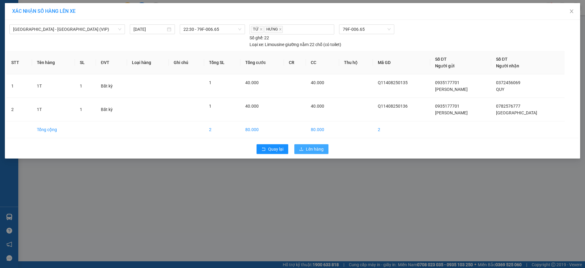
click at [325, 147] on button "Lên hàng" at bounding box center [311, 149] width 34 height 10
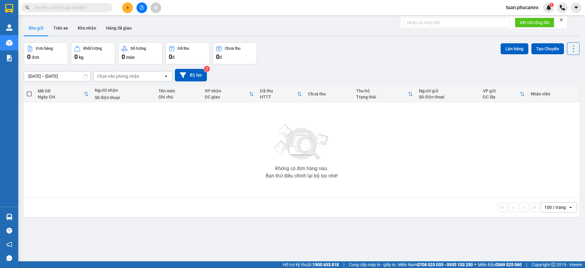
click at [139, 12] on button at bounding box center [141, 7] width 11 height 11
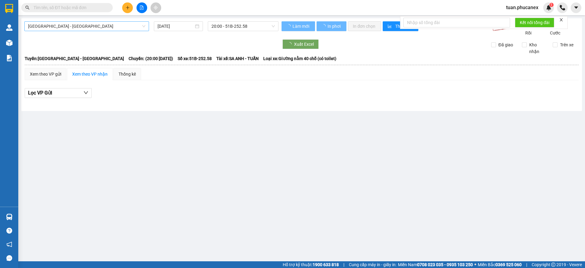
click at [118, 25] on span "[GEOGRAPHIC_DATA] - [GEOGRAPHIC_DATA]" at bounding box center [86, 26] width 117 height 9
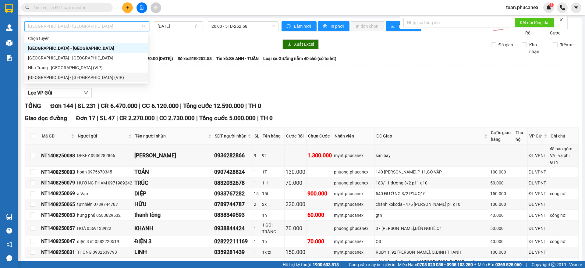
click at [63, 76] on div "[GEOGRAPHIC_DATA] - [GEOGRAPHIC_DATA] (VIP)" at bounding box center [86, 77] width 116 height 7
type input "[DATE]"
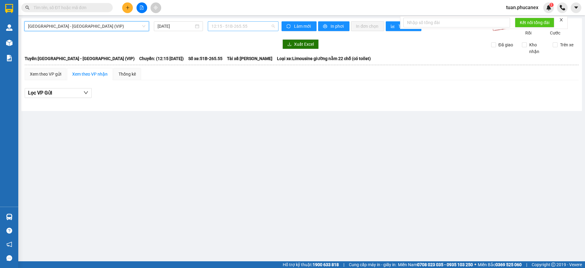
click at [234, 28] on span "12:15 - 51B-265.55" at bounding box center [242, 26] width 63 height 9
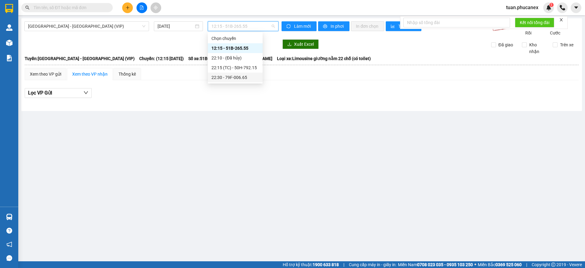
click at [245, 75] on div "22:30 - 79F-006.65" at bounding box center [235, 77] width 48 height 7
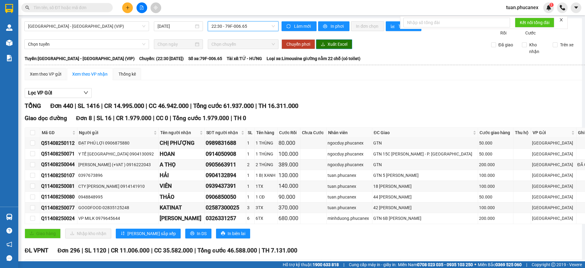
click at [334, 49] on button "Xuất Excel" at bounding box center [334, 44] width 36 height 10
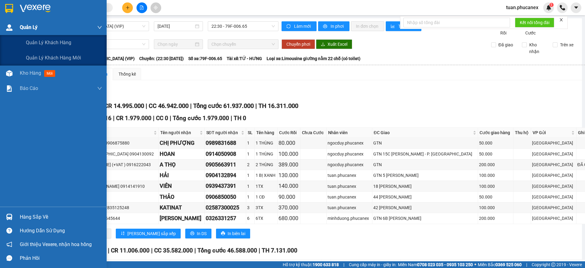
click at [38, 19] on div at bounding box center [53, 10] width 107 height 20
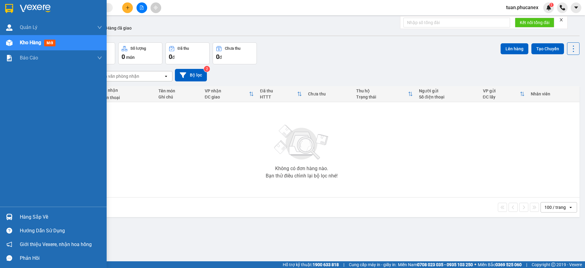
click at [22, 19] on div at bounding box center [53, 10] width 107 height 20
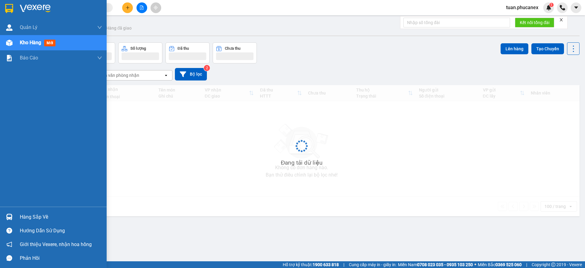
click at [32, 8] on img at bounding box center [35, 8] width 31 height 9
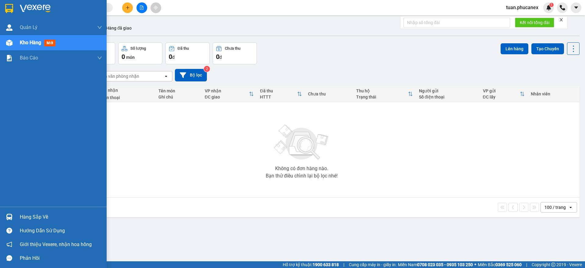
click at [20, 10] on img at bounding box center [35, 8] width 31 height 9
